Goal: Task Accomplishment & Management: Use online tool/utility

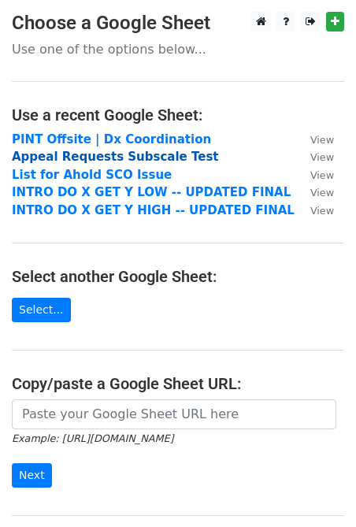
click at [97, 158] on strong "Appeal Requests Subscale Test" at bounding box center [115, 157] width 207 height 14
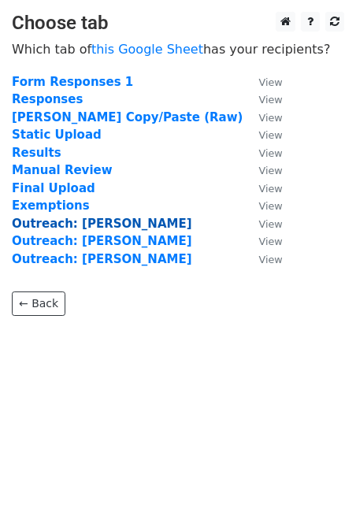
click at [52, 226] on strong "Outreach: [PERSON_NAME]" at bounding box center [102, 224] width 180 height 14
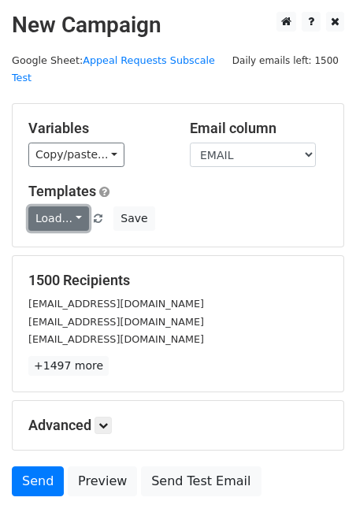
click at [74, 206] on link "Load..." at bounding box center [58, 218] width 61 height 24
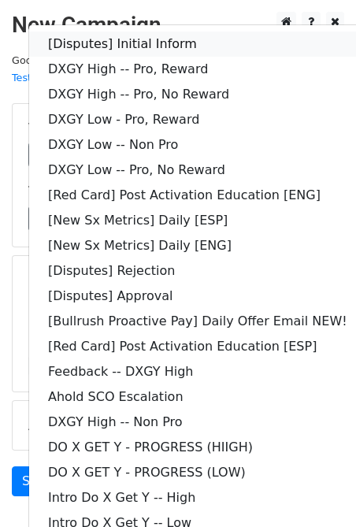
click at [122, 32] on link "[Disputes] Initial Inform" at bounding box center [197, 44] width 337 height 25
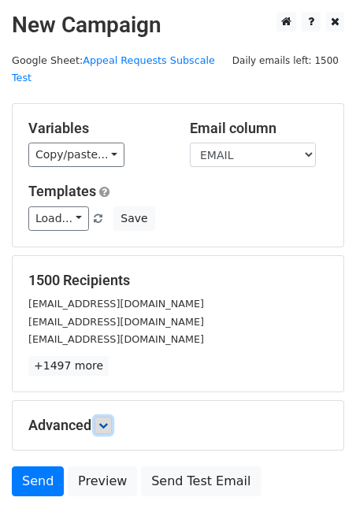
click at [108, 421] on icon at bounding box center [102, 425] width 9 height 9
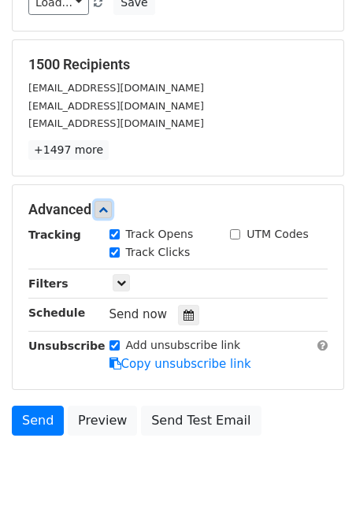
scroll to position [239, 0]
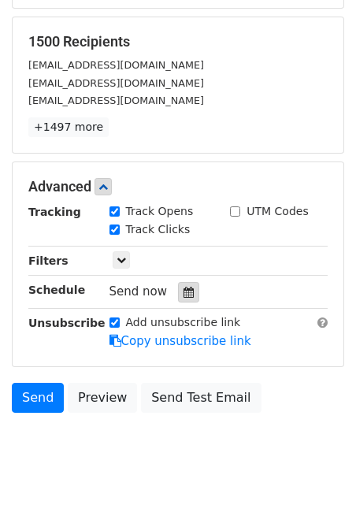
click at [183, 287] on icon at bounding box center [188, 292] width 10 height 11
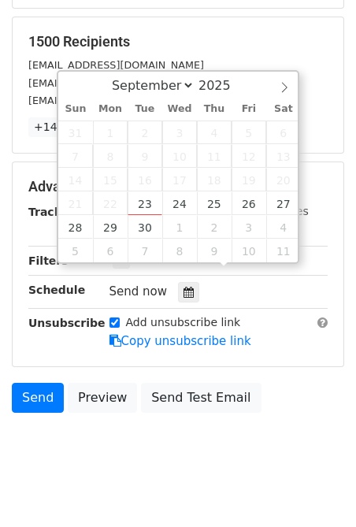
click at [296, 360] on form "Variables Copy/paste... {{DASHER_ID}} {{FIRST_NAME}} {{LAST_NAME}} {{EMAIL}} {{…" at bounding box center [178, 143] width 332 height 556
click at [306, 396] on div "Send Preview Send Test Email" at bounding box center [178, 402] width 356 height 38
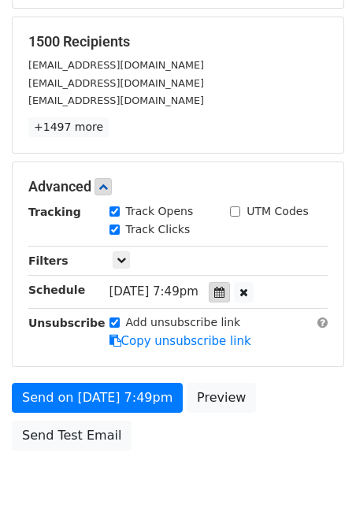
click at [224, 287] on icon at bounding box center [219, 292] width 10 height 11
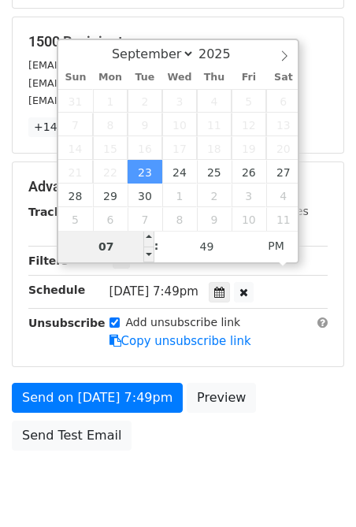
click at [112, 245] on input "07" at bounding box center [106, 247] width 96 height 32
type input "[DATE] 19:49"
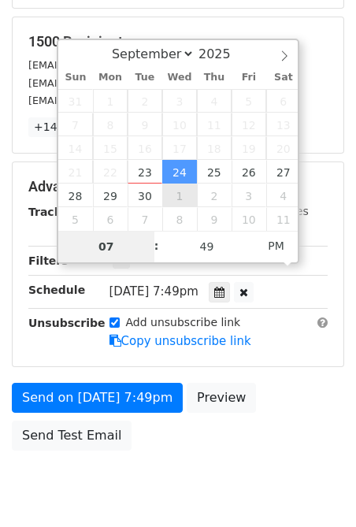
scroll to position [213, 0]
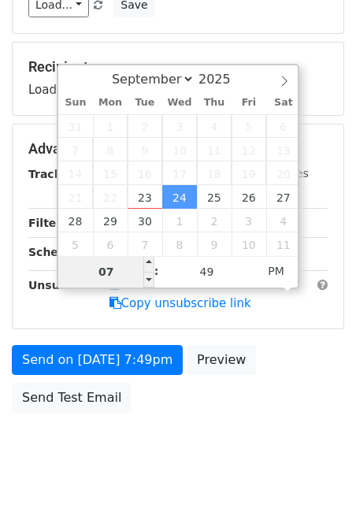
type input "9"
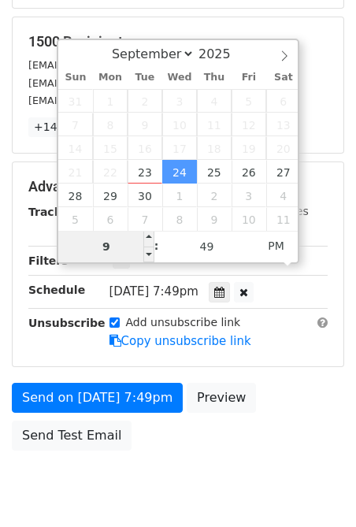
type input "9"
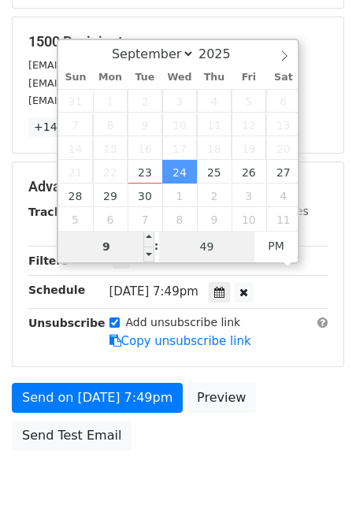
type input "[DATE] 21:49"
type input "09"
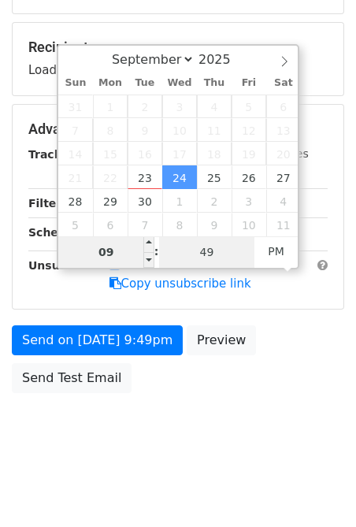
scroll to position [213, 0]
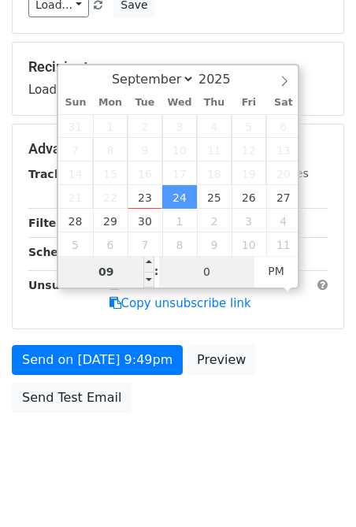
type input "0"
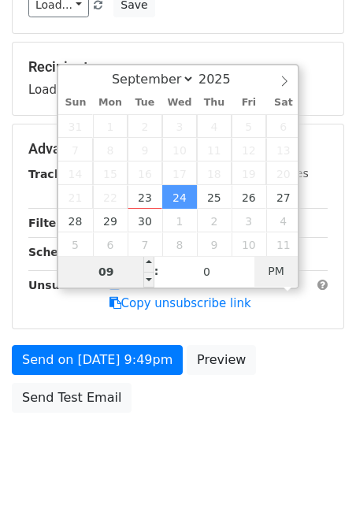
type input "[DATE] 21:00"
type input "00"
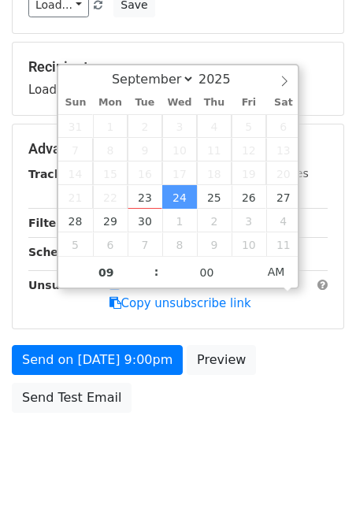
click at [319, 376] on div "Send on [DATE] 9:00pm Preview Send Test Email" at bounding box center [178, 383] width 356 height 76
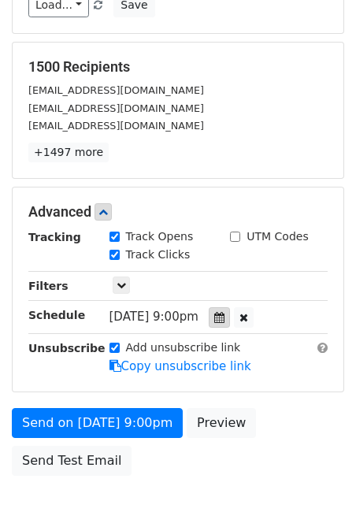
click at [230, 307] on div at bounding box center [219, 317] width 21 height 20
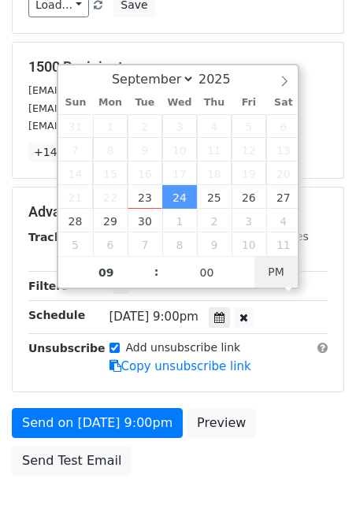
click at [270, 272] on span "PM" at bounding box center [275, 272] width 43 height 32
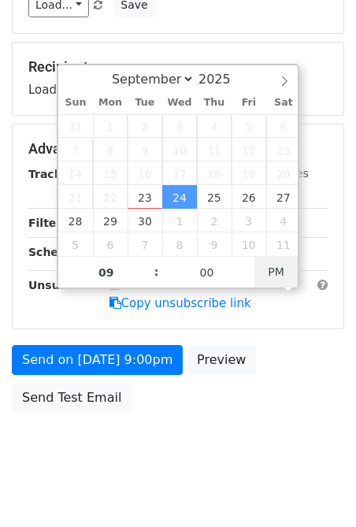
type input "[DATE] 09:00"
click at [270, 272] on span "PM" at bounding box center [275, 272] width 43 height 32
click at [299, 358] on div "Send on [DATE] 9:00am Preview Send Test Email" at bounding box center [178, 383] width 356 height 76
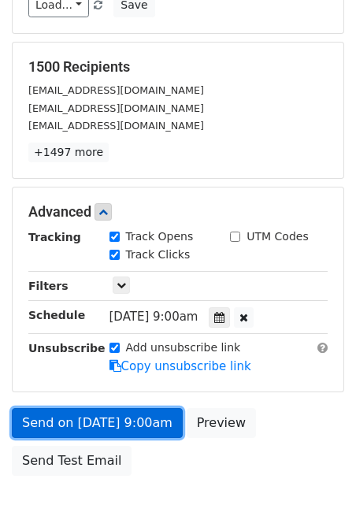
click at [138, 408] on link "Send on [DATE] 9:00am" at bounding box center [97, 423] width 171 height 30
